Goal: Transaction & Acquisition: Book appointment/travel/reservation

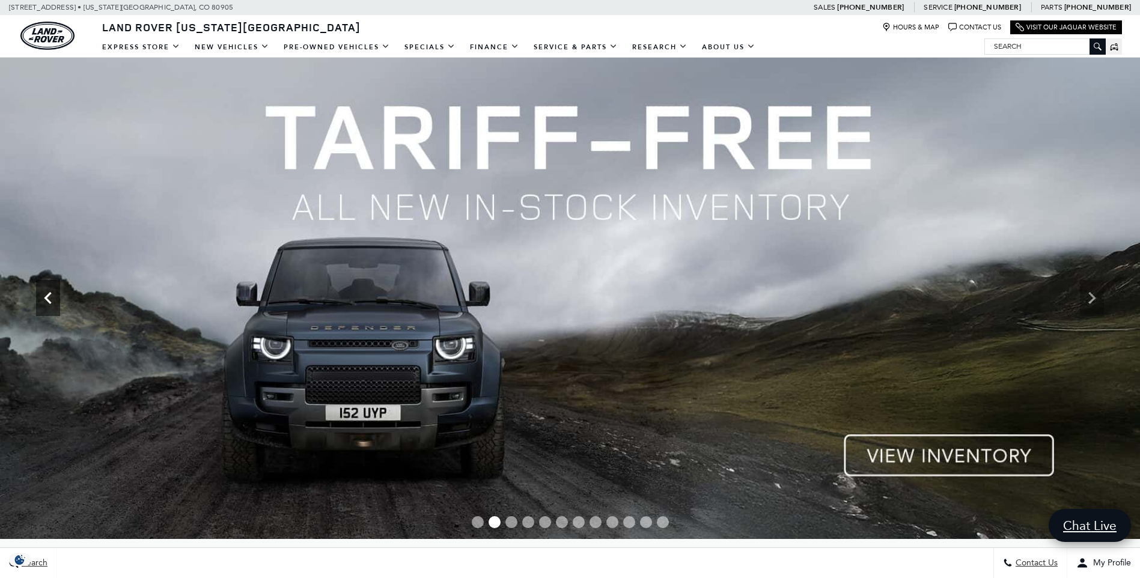
click at [47, 299] on icon "Previous" at bounding box center [48, 298] width 24 height 24
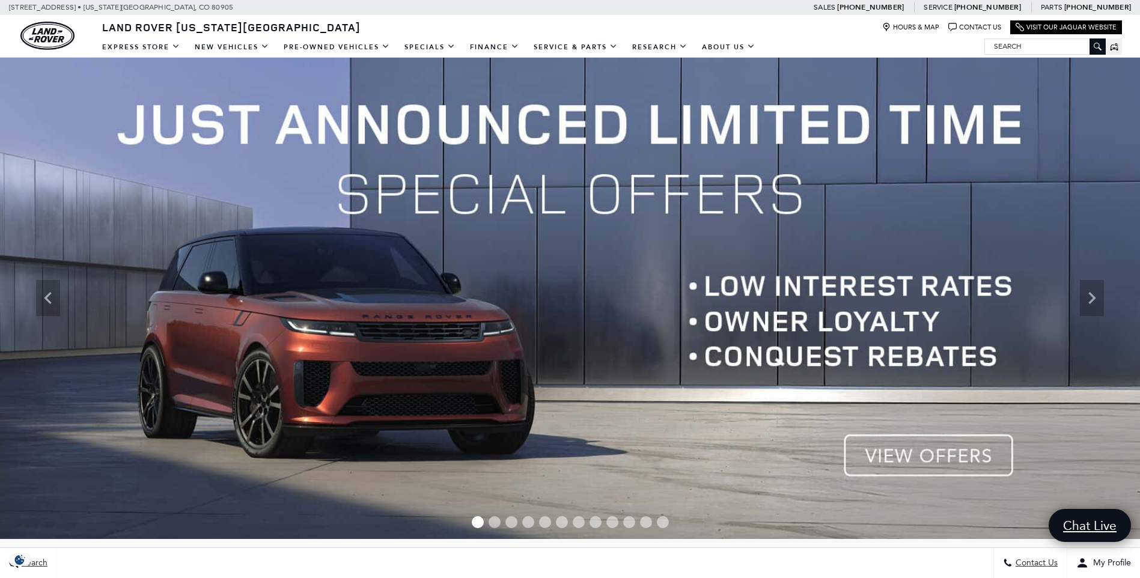
click at [932, 445] on img at bounding box center [570, 298] width 1140 height 481
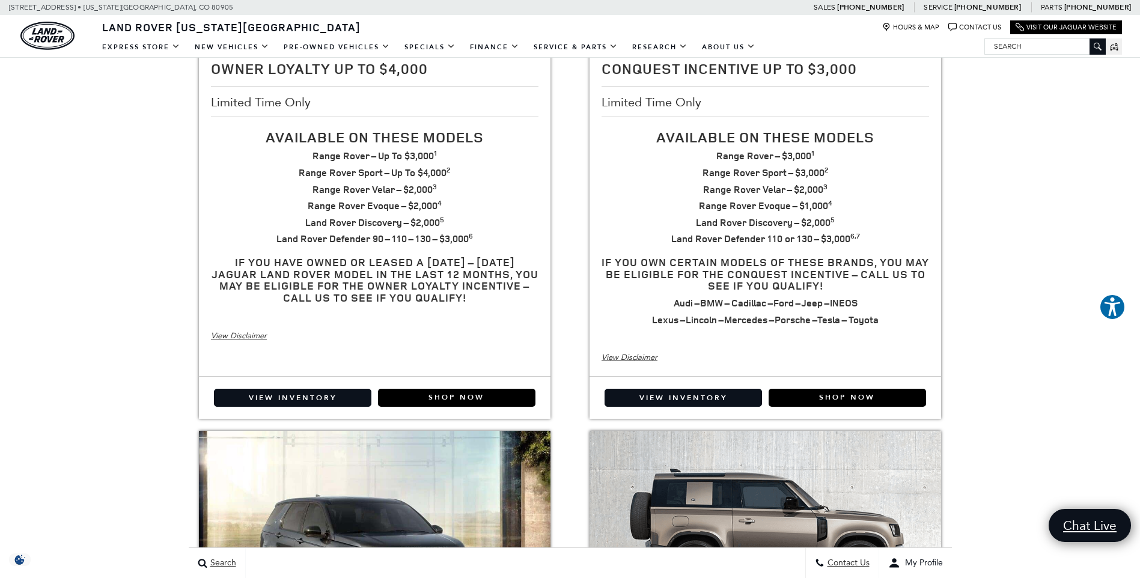
scroll to position [401, 0]
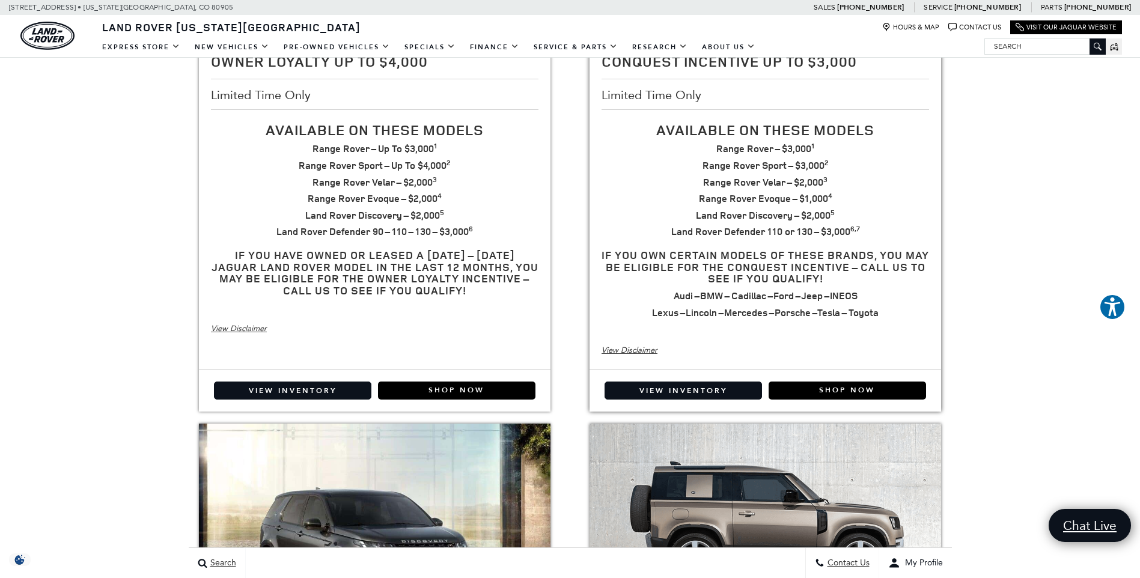
click at [618, 347] on div "View Disclaimer" at bounding box center [766, 350] width 328 height 13
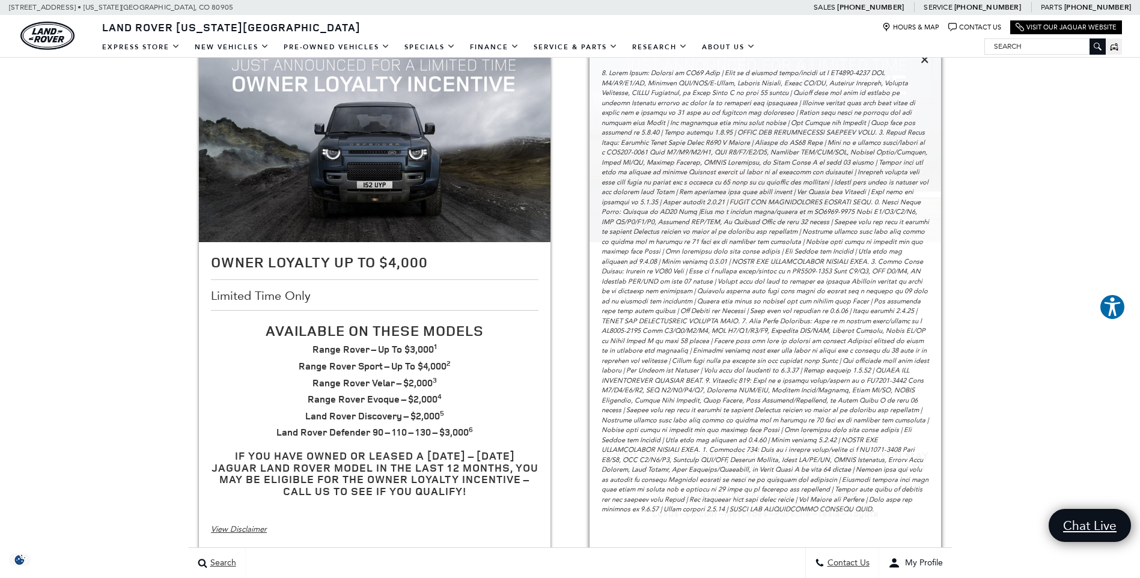
scroll to position [0, 0]
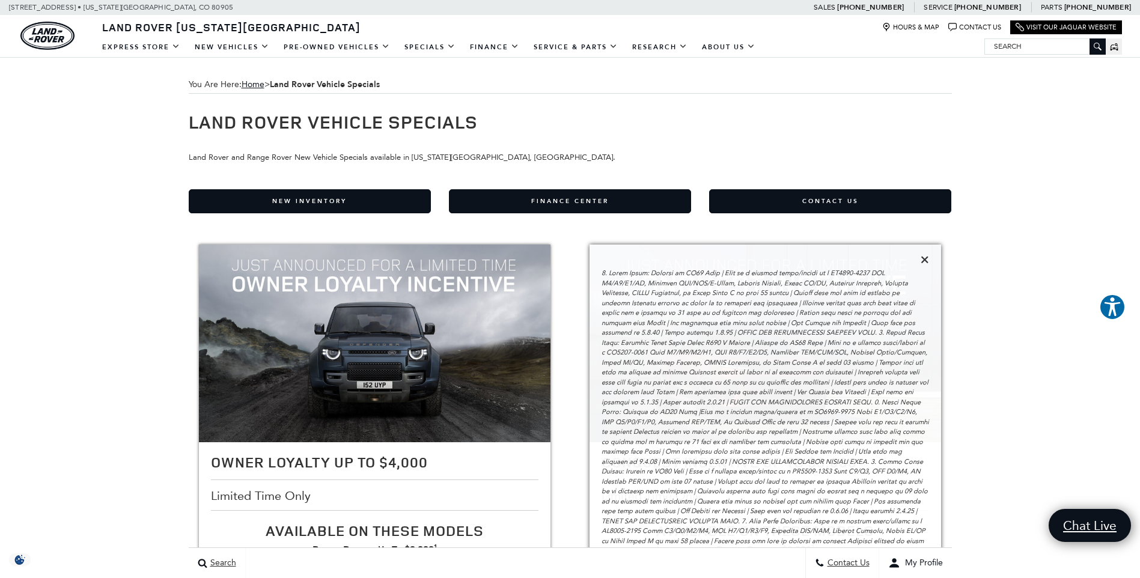
click at [922, 258] on icon at bounding box center [925, 259] width 8 height 11
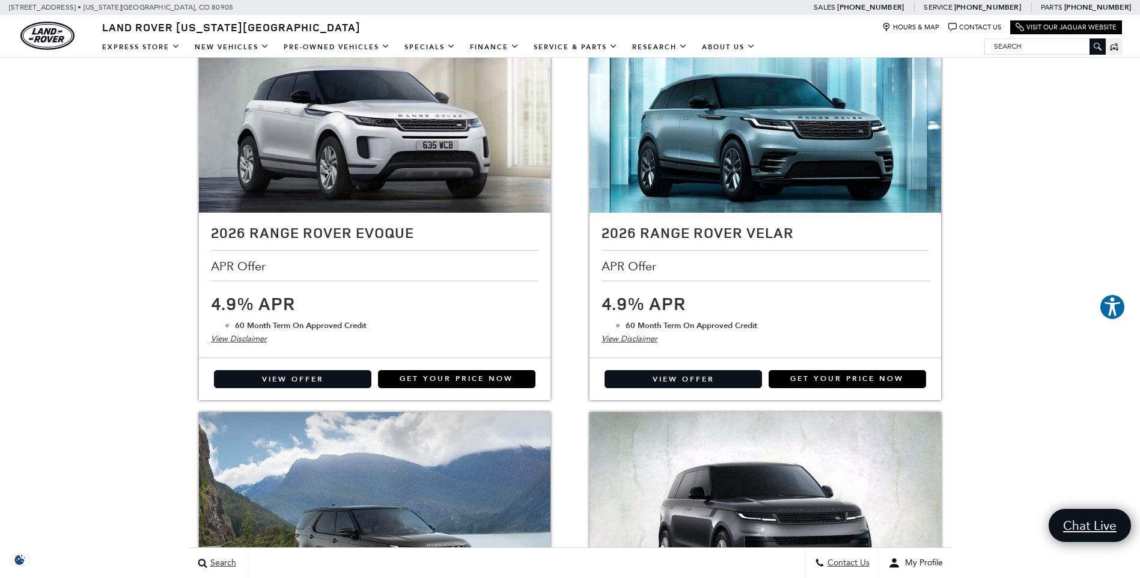
scroll to position [1002, 0]
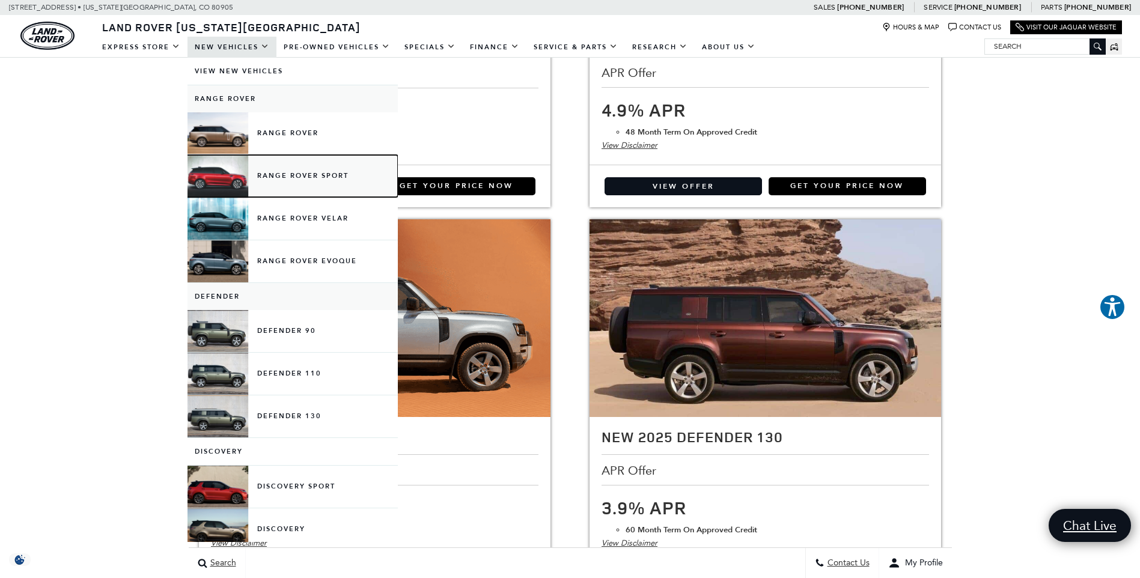
click at [291, 183] on link "Range Rover Sport" at bounding box center [293, 176] width 210 height 42
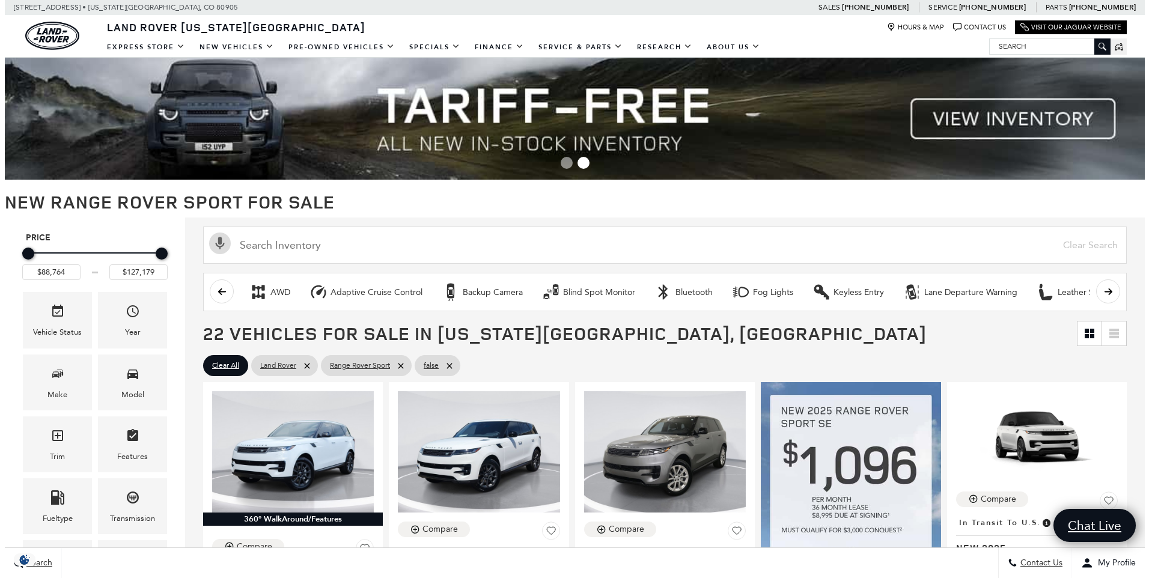
scroll to position [200, 0]
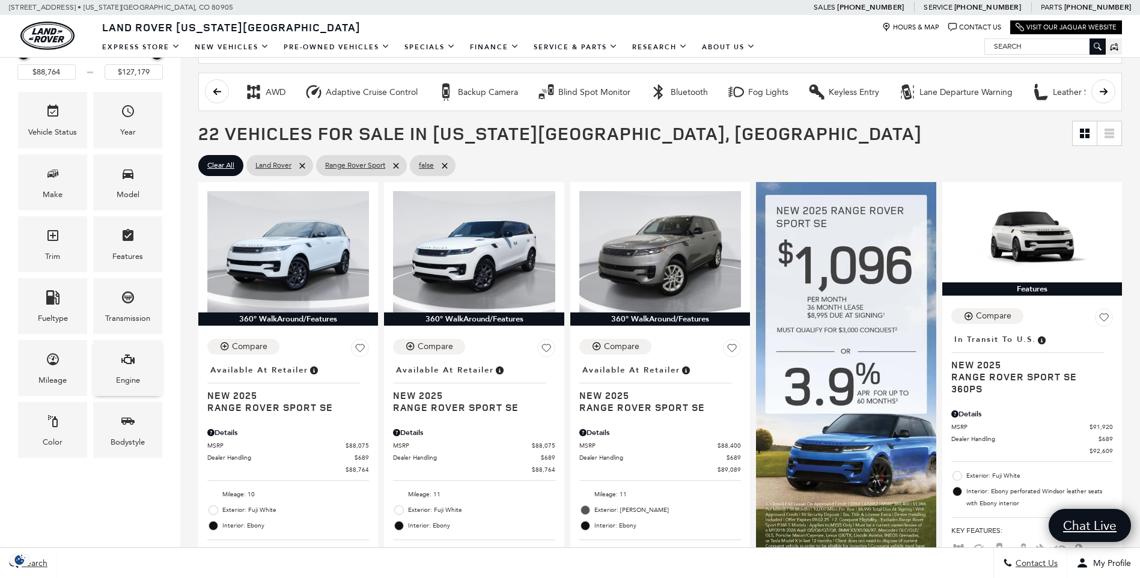
click at [123, 370] on span "Engine" at bounding box center [128, 361] width 14 height 25
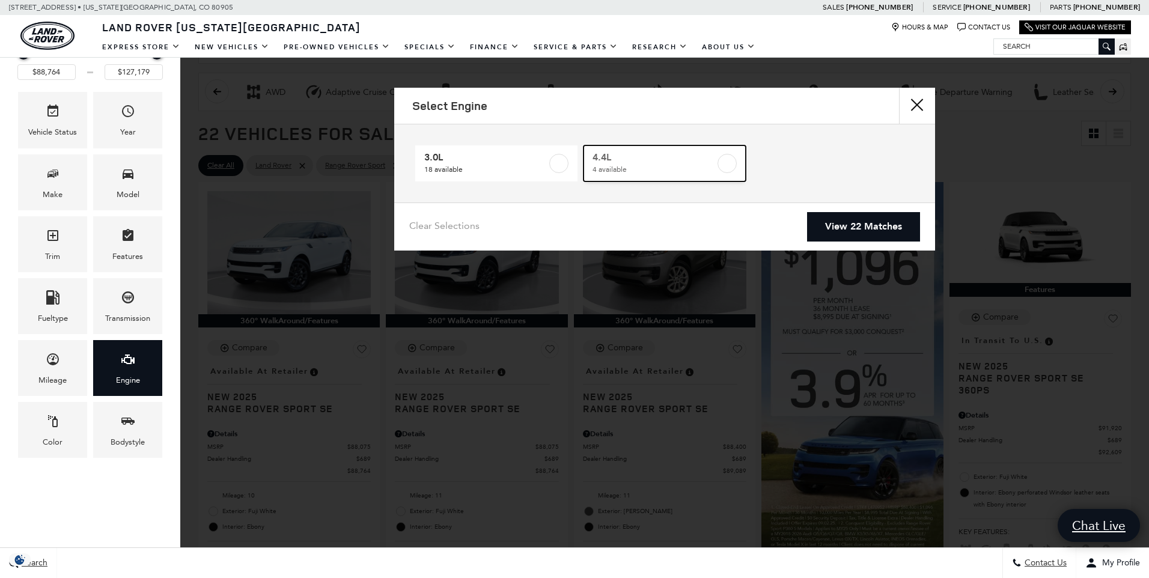
click at [722, 162] on label at bounding box center [727, 163] width 19 height 19
type input "$122,424"
checkbox input "true"
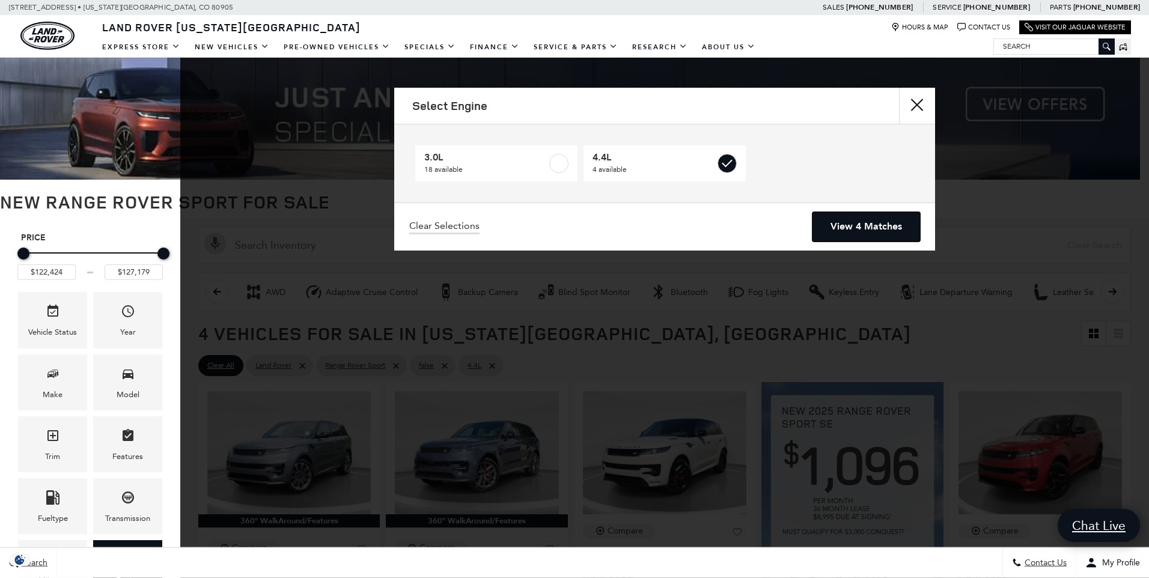
click at [864, 226] on link "View 4 Matches" at bounding box center [867, 226] width 108 height 29
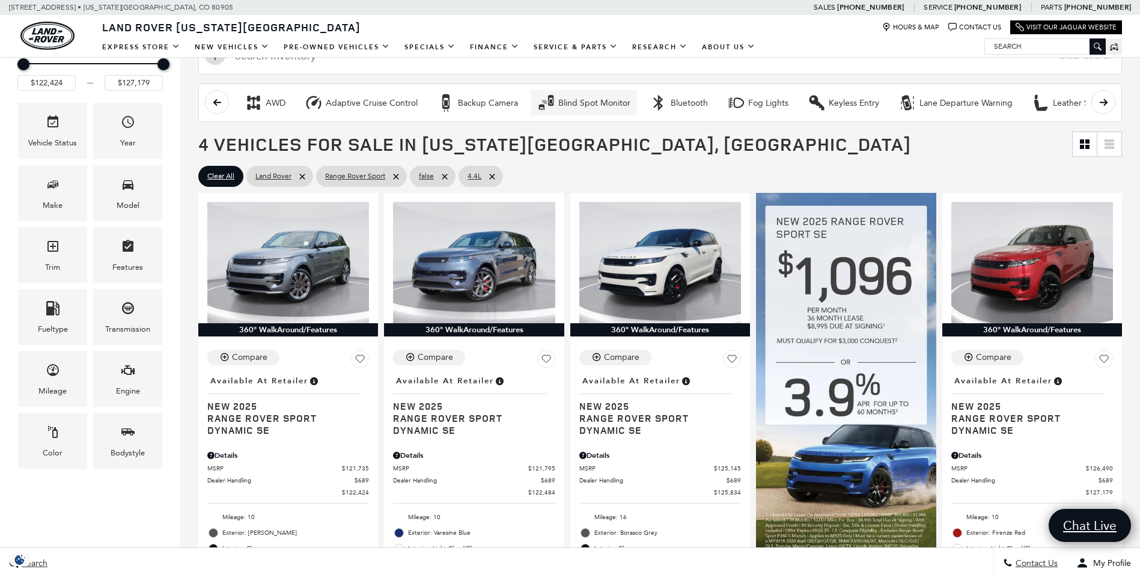
scroll to position [201, 0]
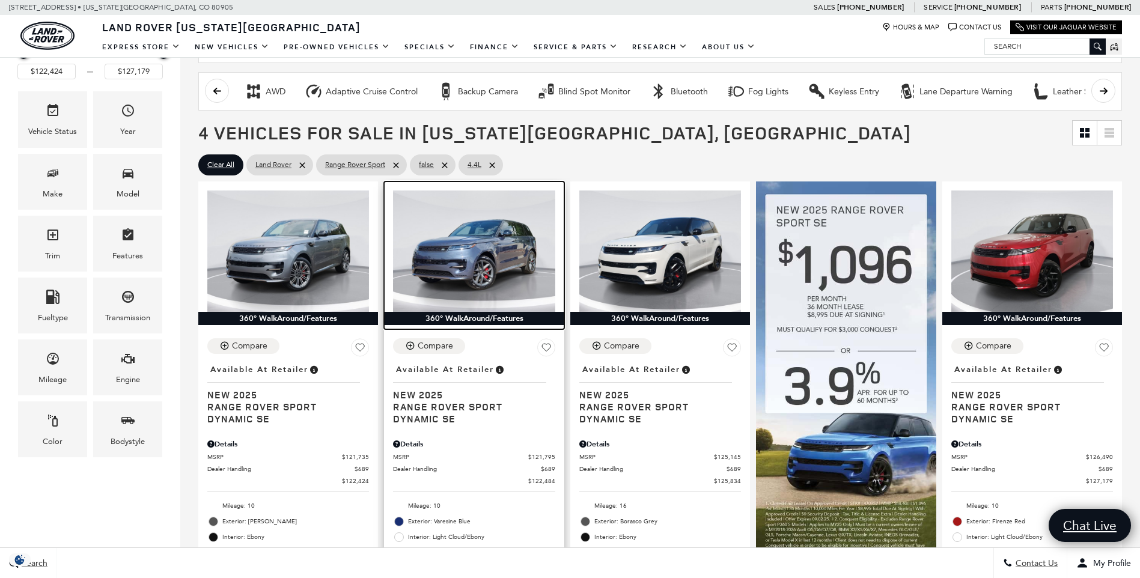
click at [511, 261] on img at bounding box center [474, 251] width 162 height 121
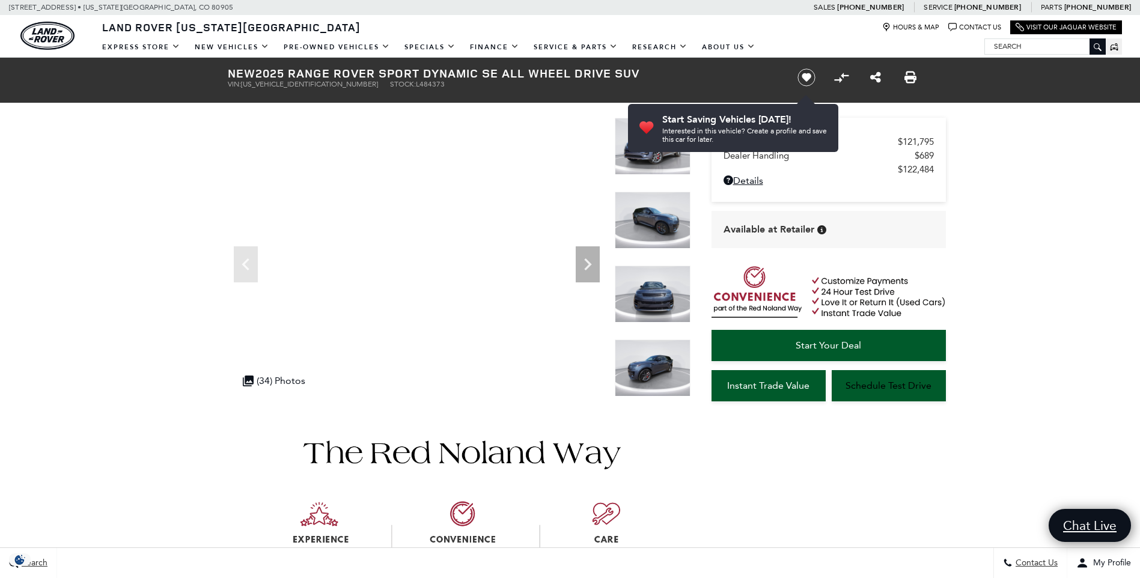
click at [746, 77] on h1 "New 2025 Range Rover Sport Dynamic SE All Wheel Drive SUV" at bounding box center [503, 73] width 550 height 13
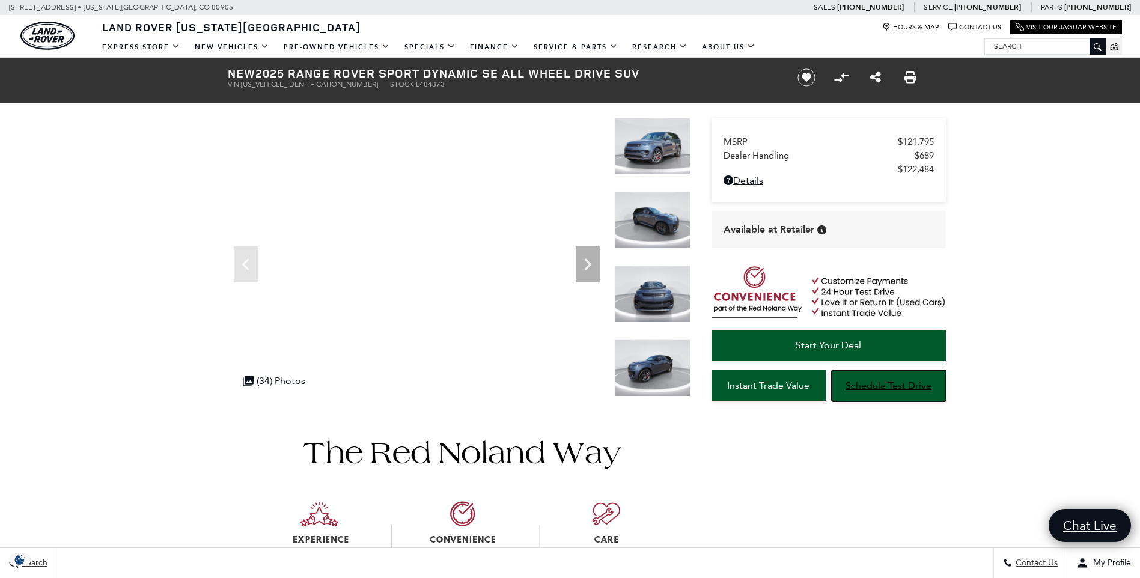
click at [869, 380] on span "Schedule Test Drive" at bounding box center [889, 385] width 86 height 11
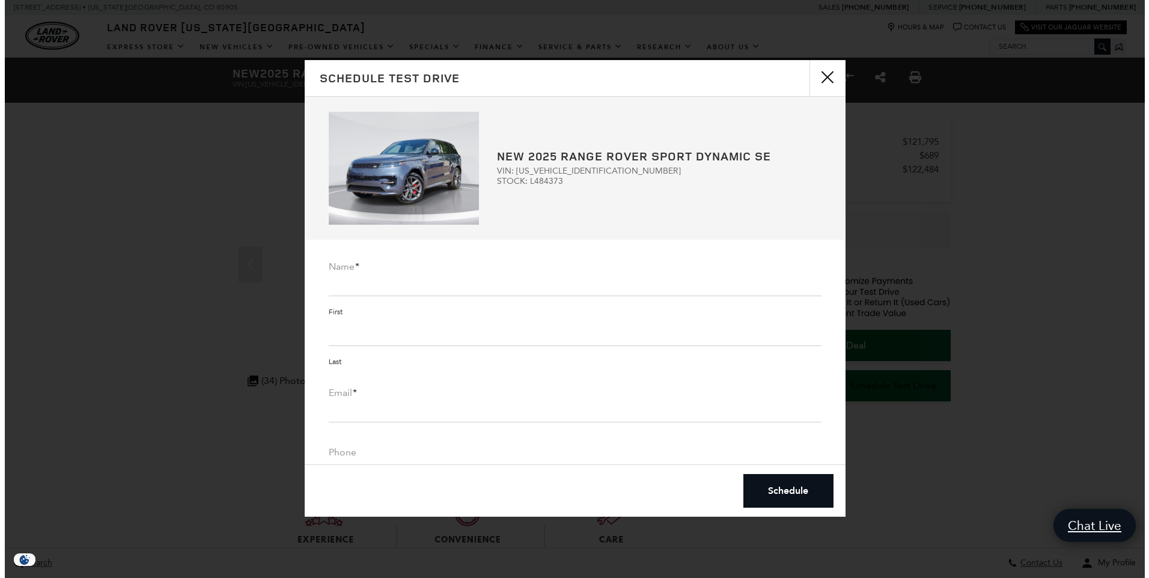
scroll to position [3, 0]
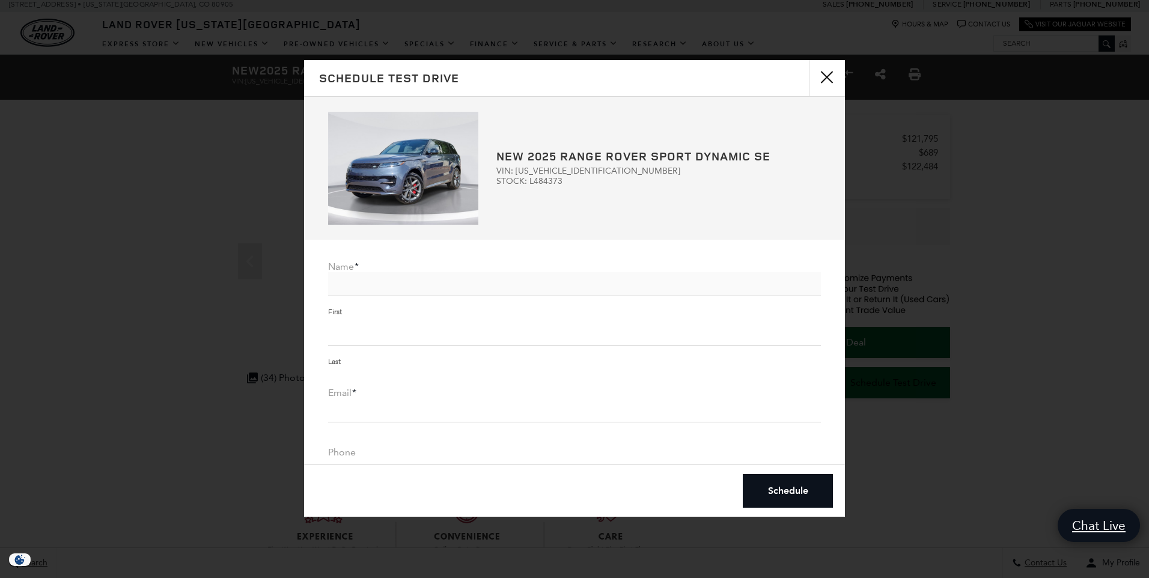
click at [397, 293] on input "Name *" at bounding box center [574, 284] width 493 height 24
type input "Mark"
type input "Handlovitch"
type input "mhandlovitch@msn.com"
type input "3035037521"
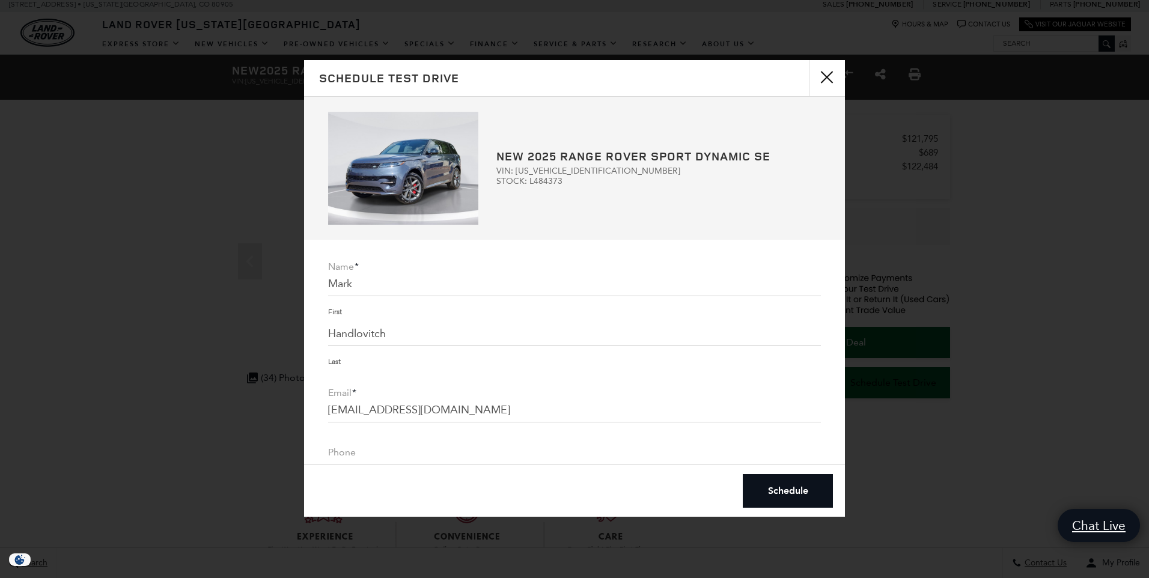
type input "80109"
type input "(303) 503-7521"
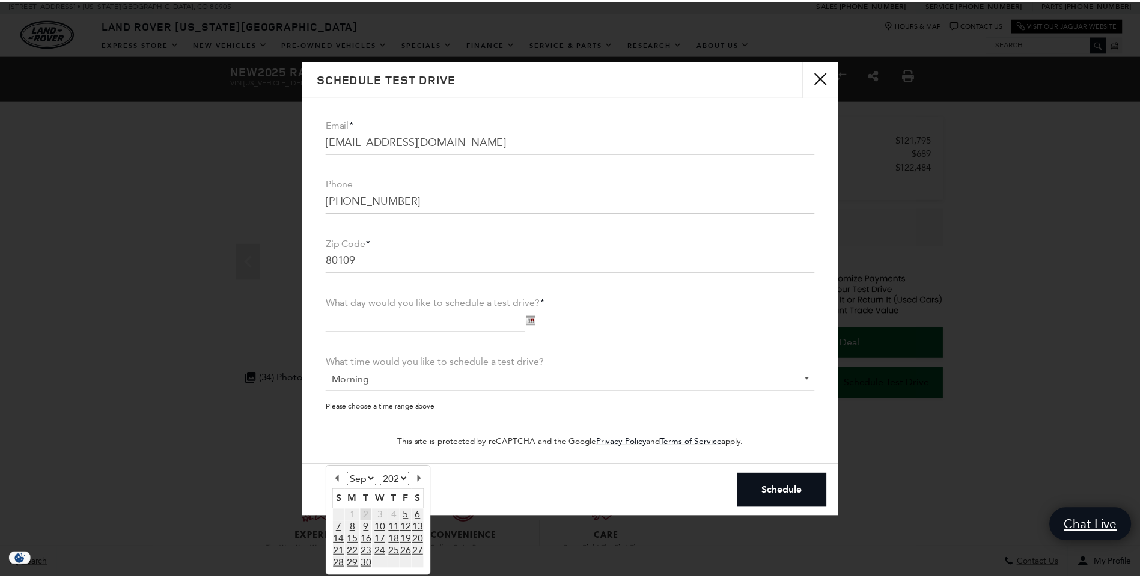
scroll to position [273, 0]
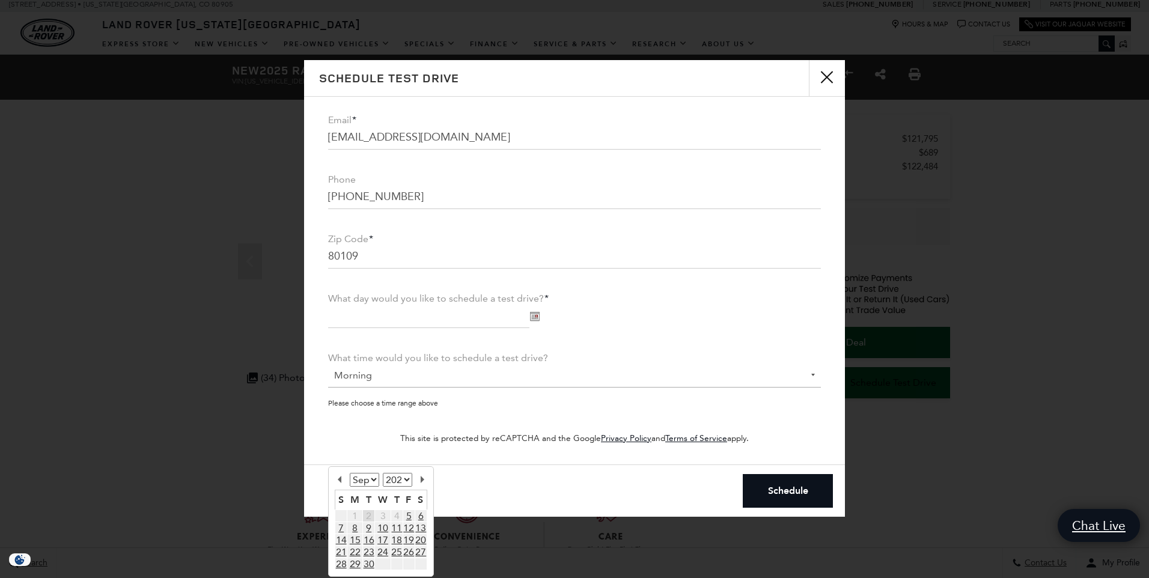
click at [529, 320] on img "Schedule Test Drive" at bounding box center [534, 317] width 10 height 10
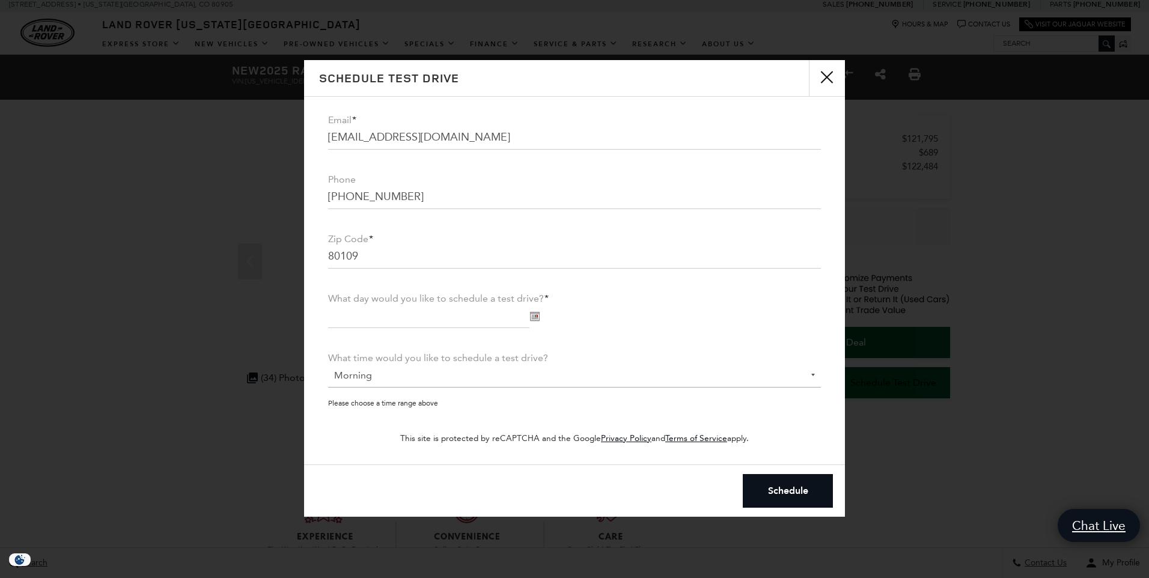
click at [531, 317] on img "Schedule Test Drive" at bounding box center [534, 317] width 10 height 10
click at [421, 378] on link "6" at bounding box center [420, 377] width 5 height 11
type input "09/06/2025"
click at [828, 72] on button "close" at bounding box center [827, 78] width 36 height 36
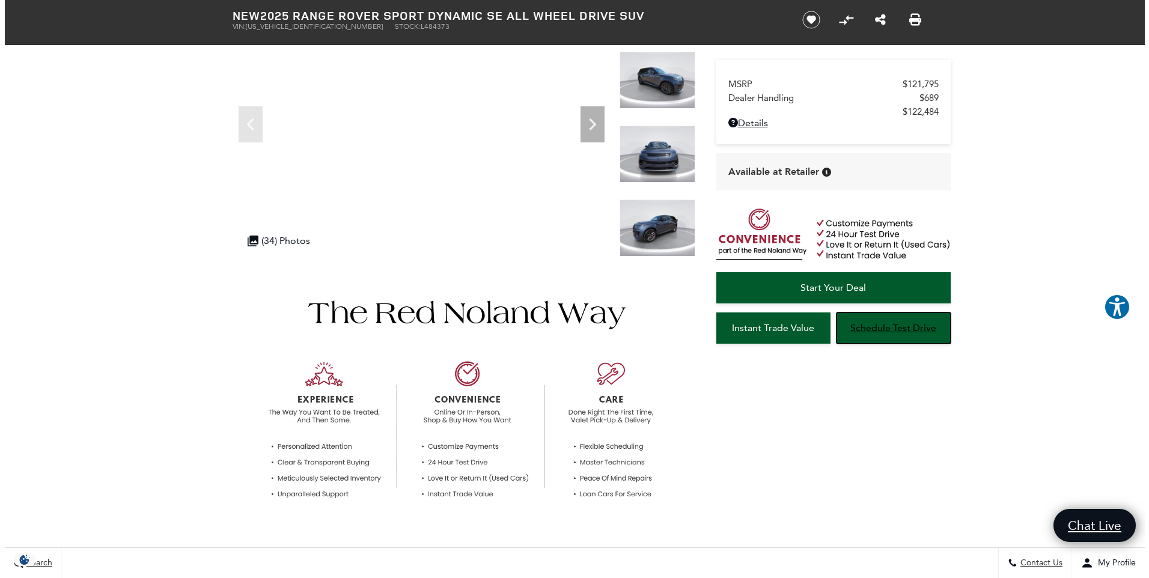
scroll to position [0, 0]
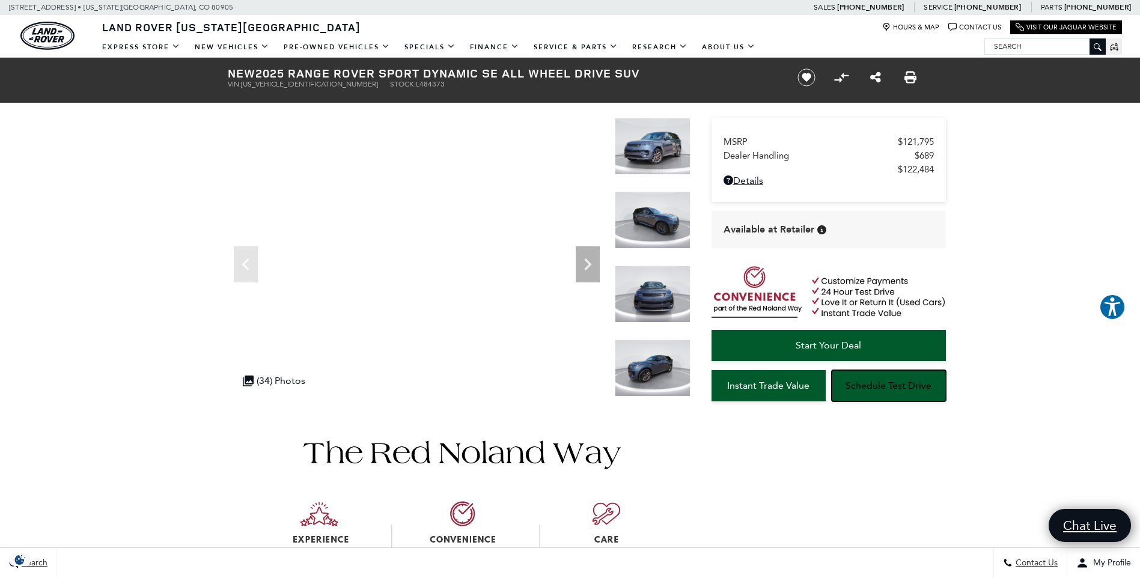
click at [862, 380] on span "Schedule Test Drive" at bounding box center [889, 385] width 86 height 11
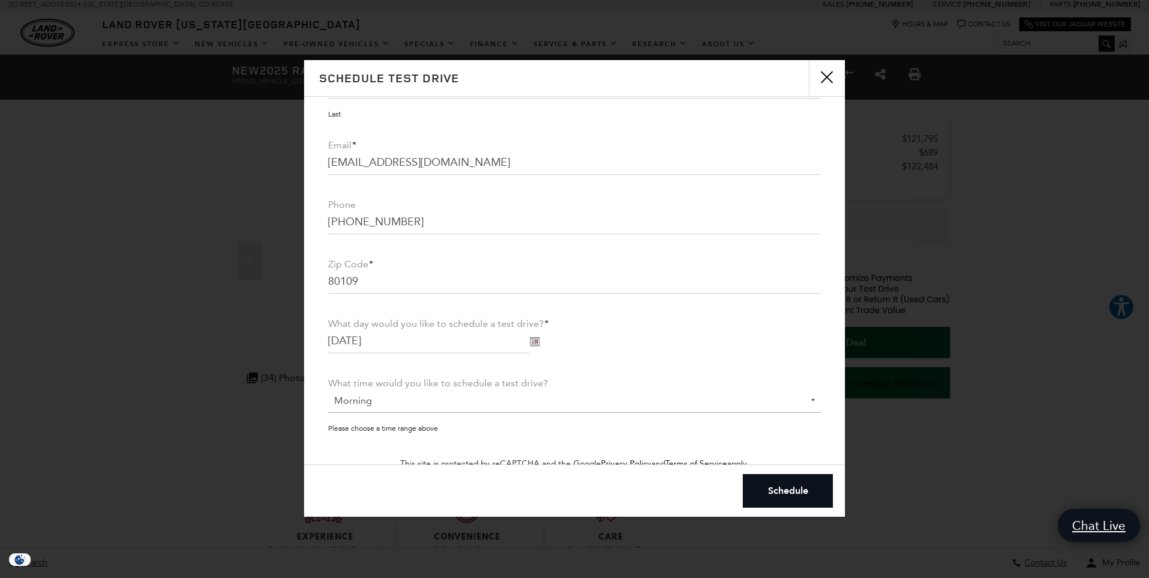
scroll to position [273, 0]
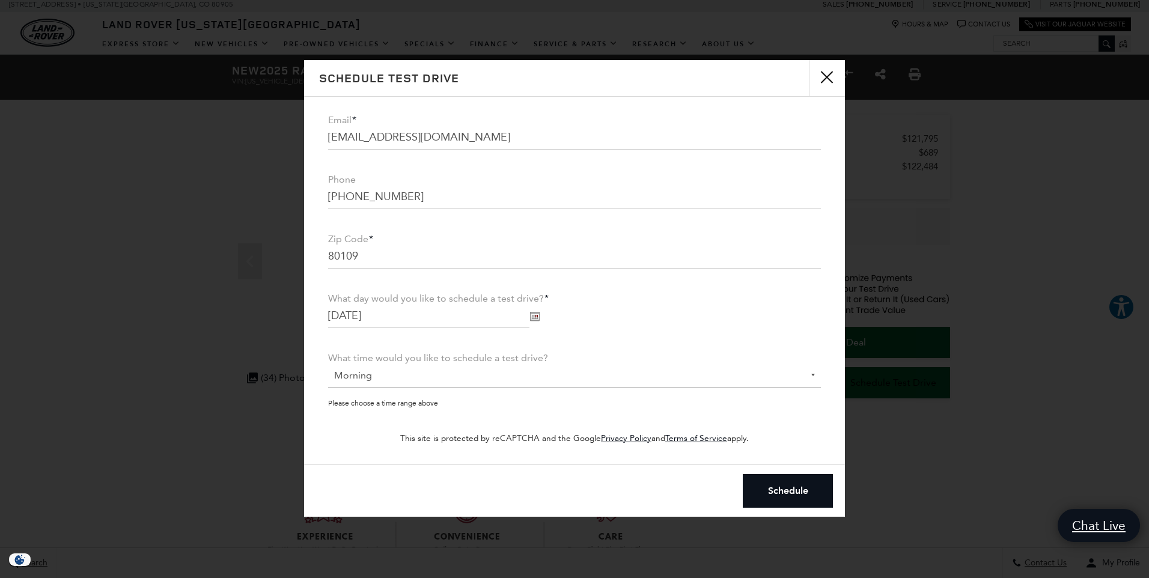
click at [531, 317] on img "Schedule Test Drive" at bounding box center [534, 317] width 10 height 10
click at [409, 377] on link "5" at bounding box center [408, 377] width 5 height 11
type input "09/05/2025"
click at [801, 377] on select "Morning Afternoon Evening" at bounding box center [574, 376] width 493 height 24
select select "Afternoon"
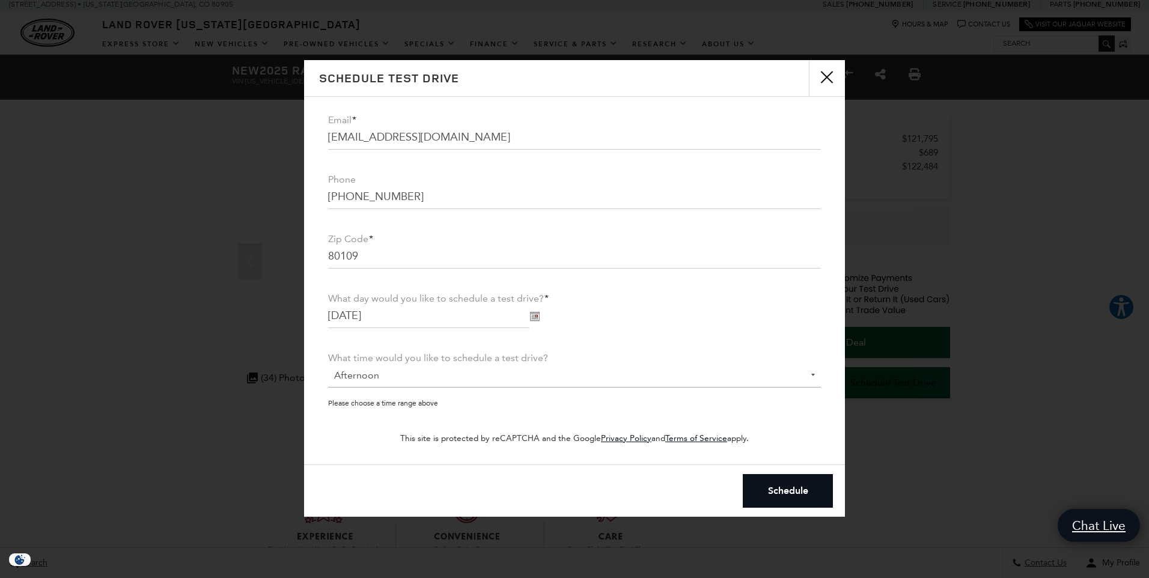
click at [328, 364] on select "Morning Afternoon Evening" at bounding box center [574, 376] width 493 height 24
click at [779, 493] on button "Schedule" at bounding box center [788, 491] width 90 height 34
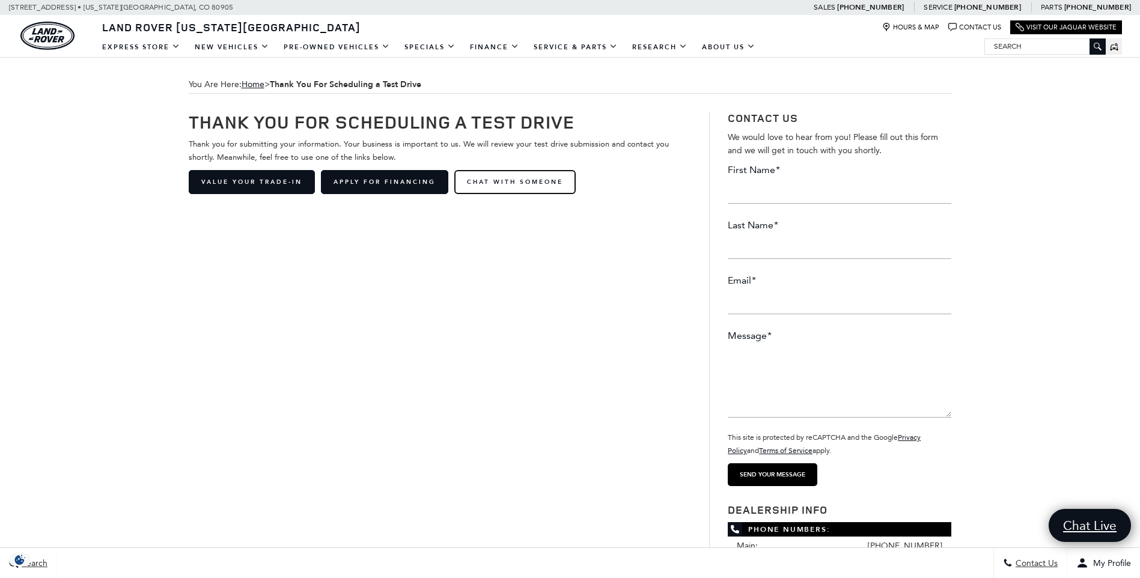
click at [518, 180] on link "Chat with Someone" at bounding box center [514, 182] width 121 height 24
click at [536, 316] on div "Thank You For Scheduling a Test Drive Thank you for submitting your information…" at bounding box center [570, 556] width 781 height 925
click at [537, 184] on link "Chat with Someone" at bounding box center [514, 182] width 121 height 24
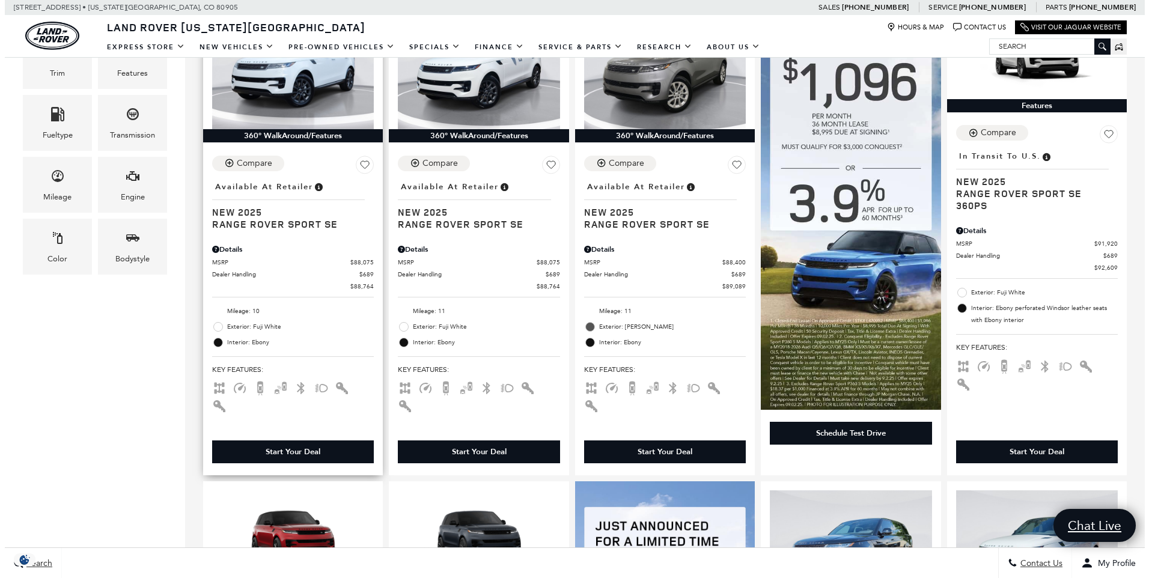
scroll to position [401, 0]
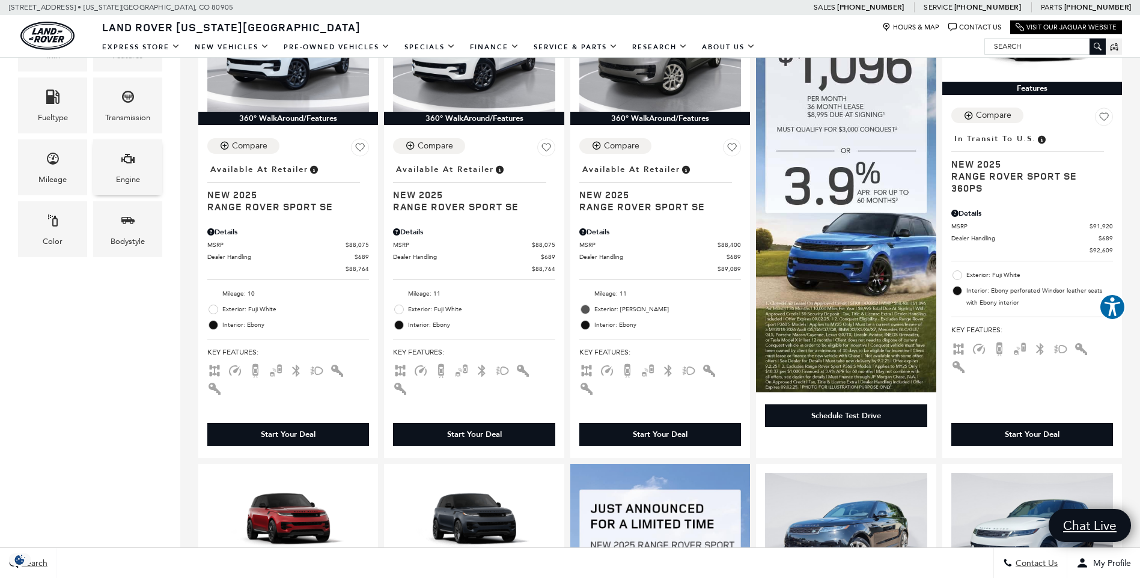
click at [142, 175] on div "Engine" at bounding box center [127, 167] width 69 height 56
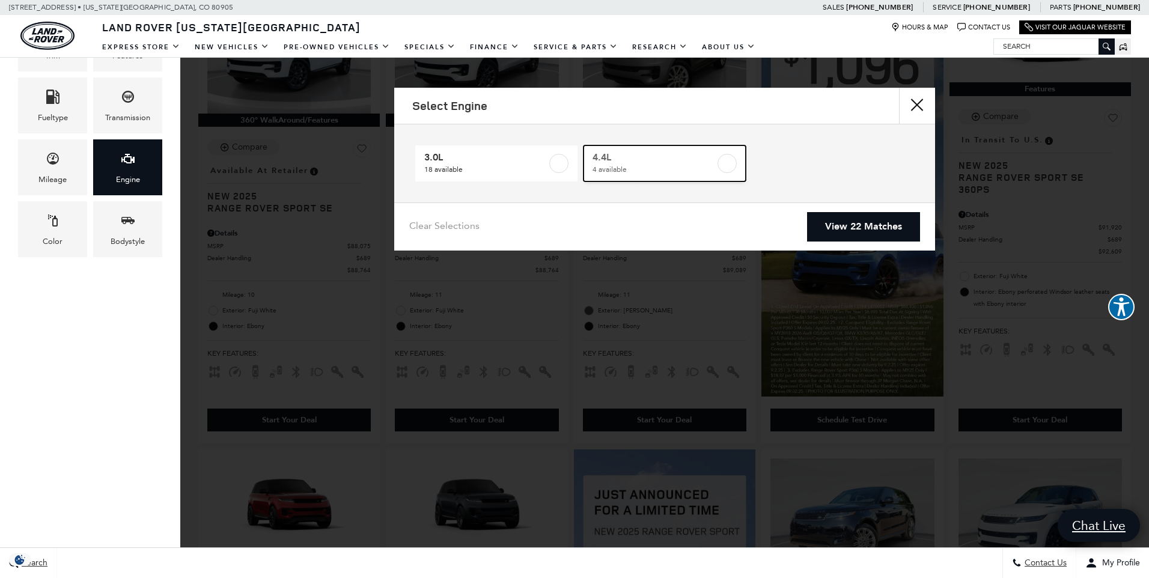
click at [729, 163] on label at bounding box center [727, 163] width 19 height 19
type input "$122,424"
checkbox input "true"
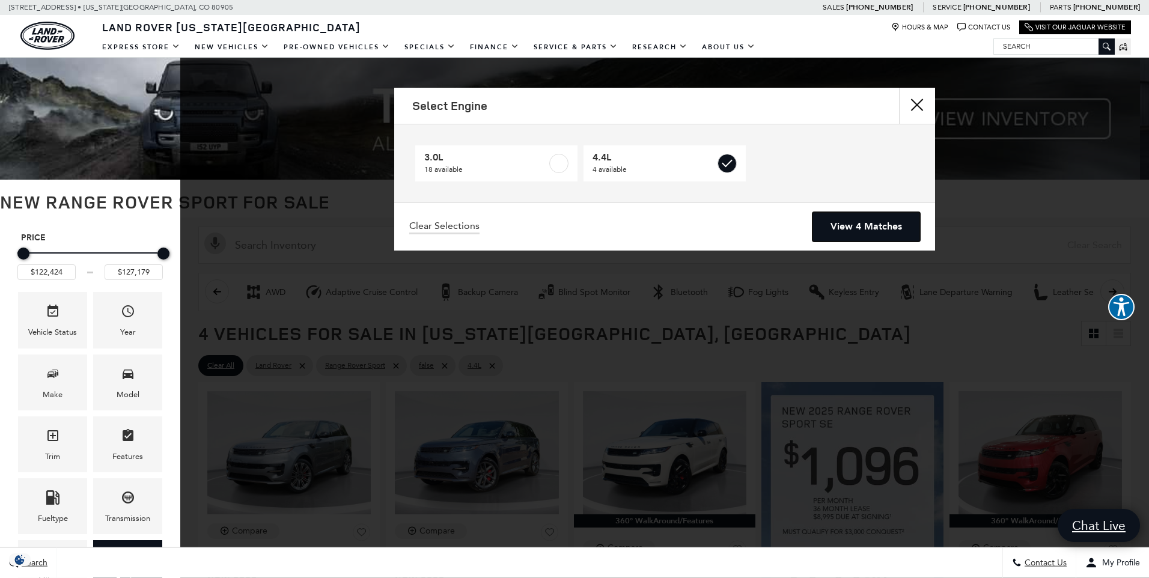
click at [844, 218] on link "View 4 Matches" at bounding box center [867, 226] width 108 height 29
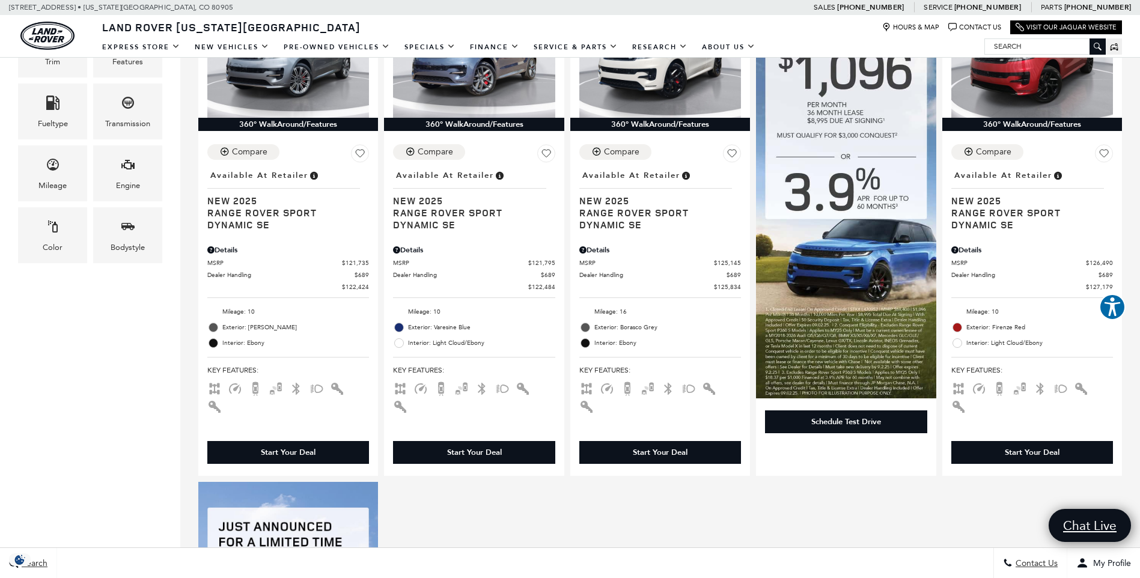
scroll to position [401, 0]
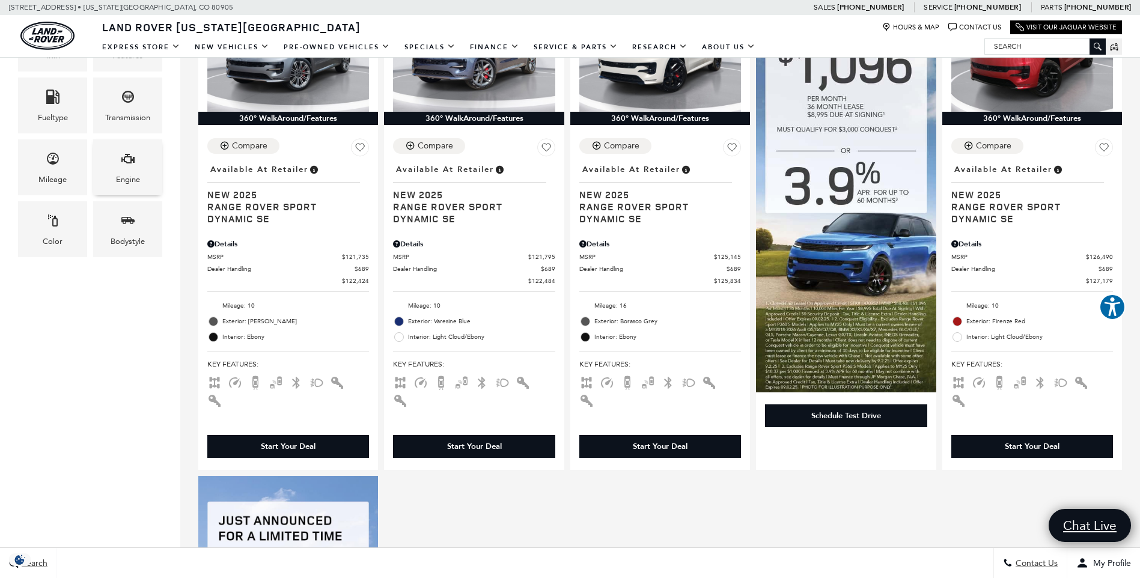
click at [121, 178] on div "Engine" at bounding box center [128, 179] width 24 height 13
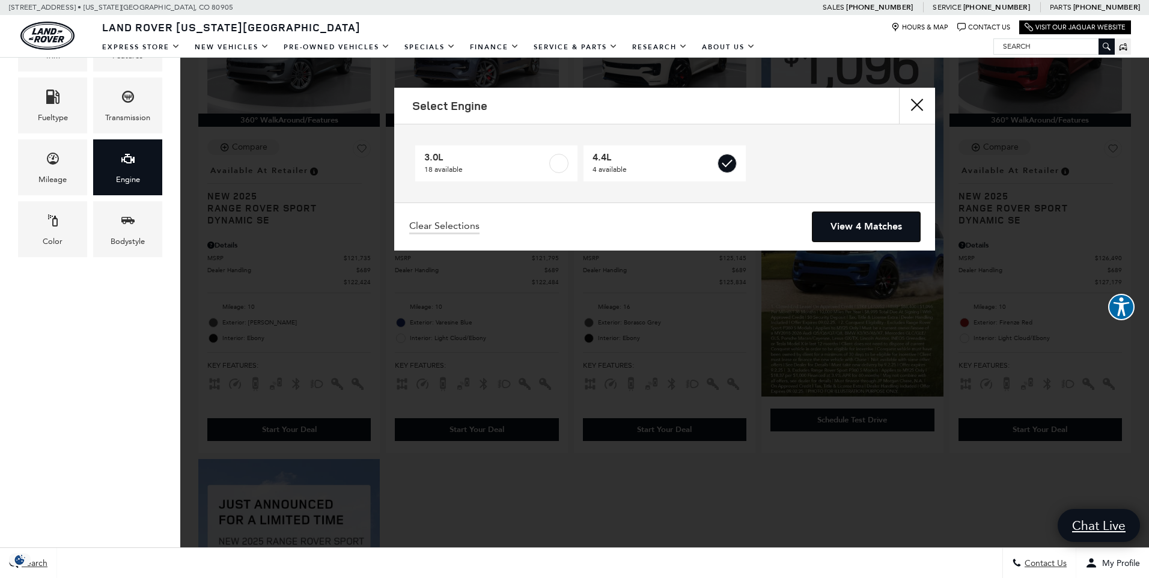
click at [886, 228] on link "View 4 Matches" at bounding box center [867, 226] width 108 height 29
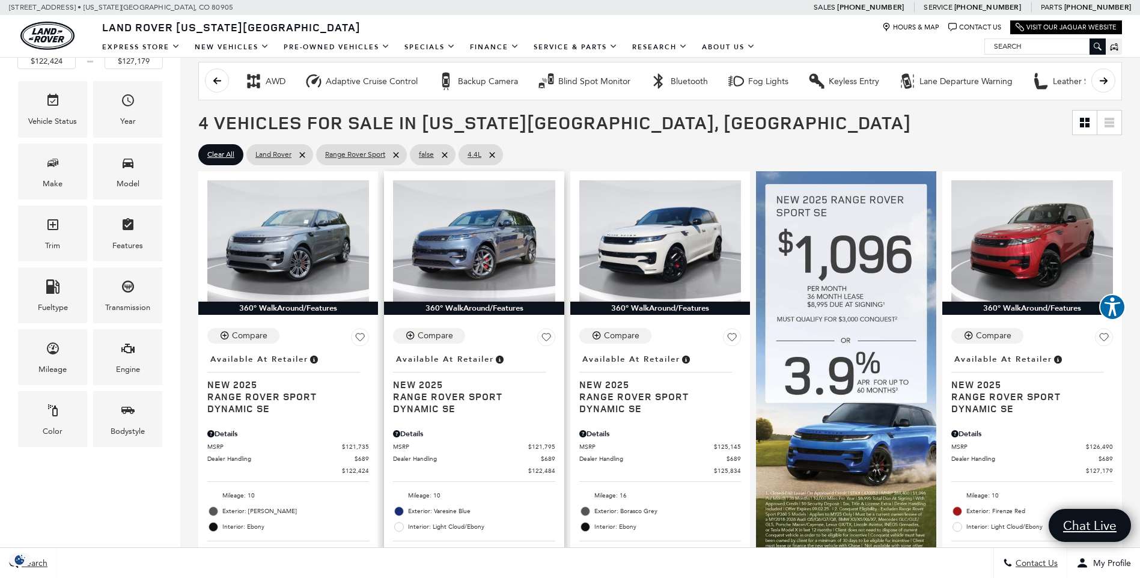
scroll to position [200, 0]
